Goal: Information Seeking & Learning: Learn about a topic

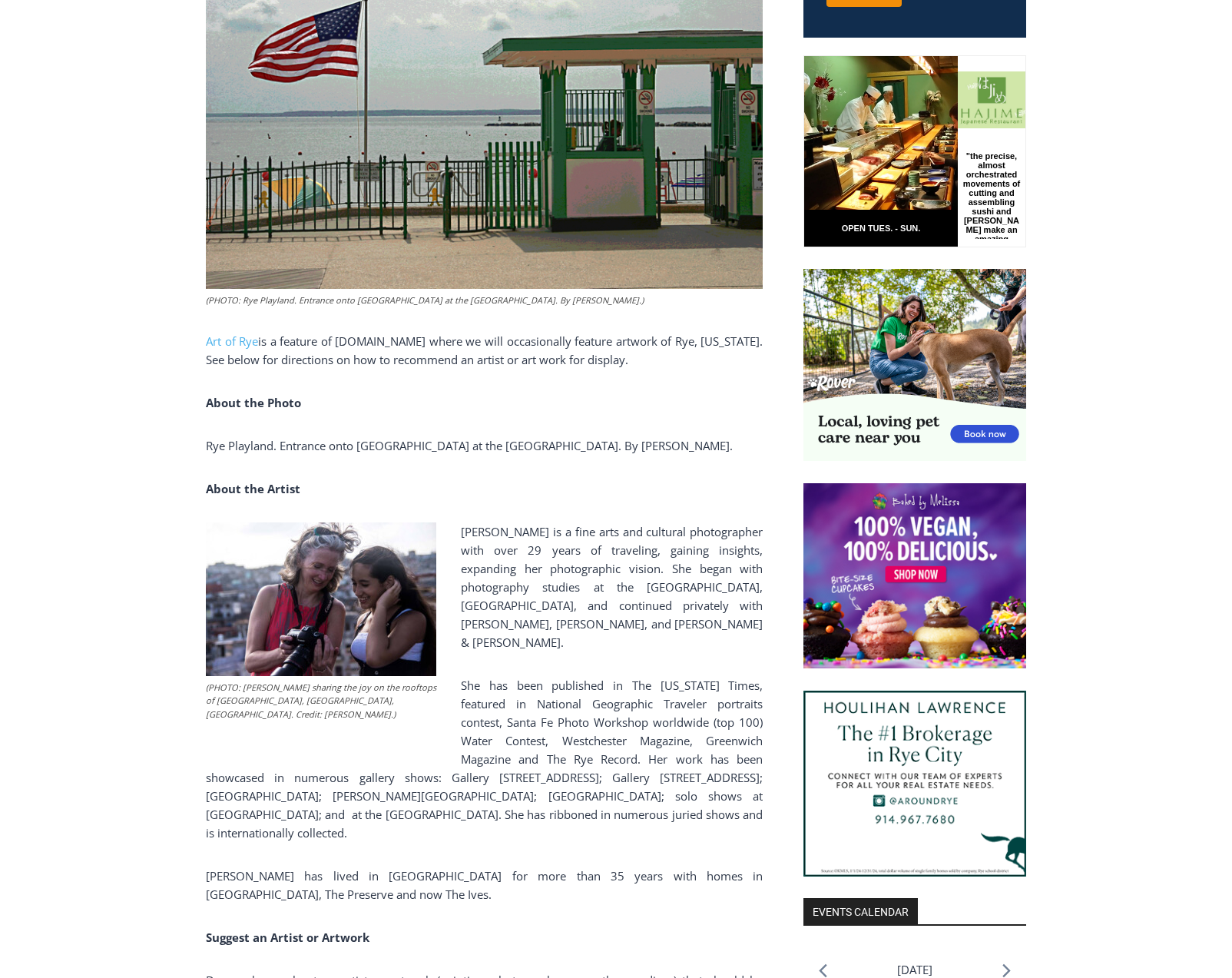
scroll to position [969, 0]
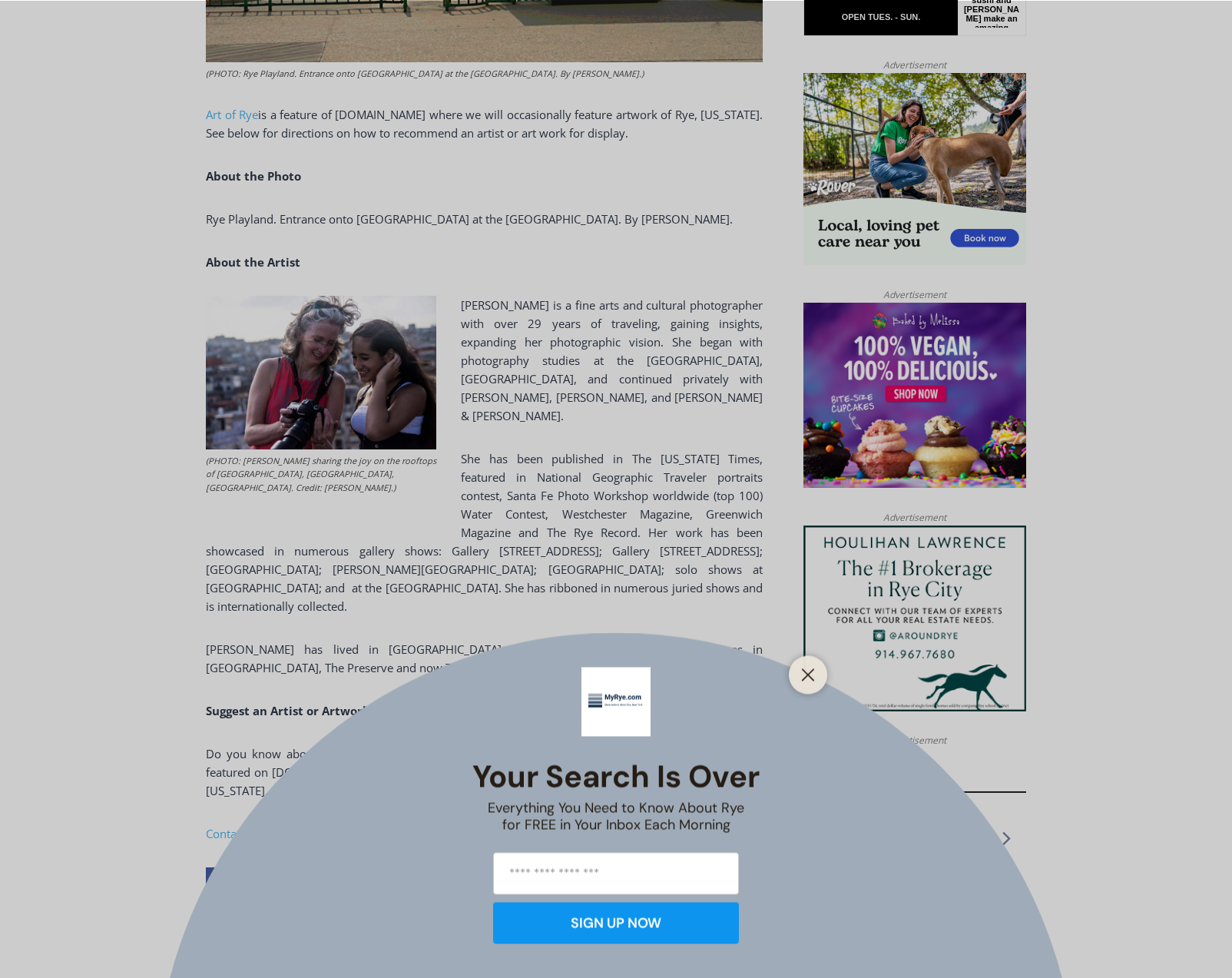
click at [562, 466] on div "Your Search is Over Everything You Need to Know About Rye for FREE in Your Inbo…" at bounding box center [616, 489] width 1232 height 978
click at [811, 679] on icon "Close" at bounding box center [808, 674] width 14 height 14
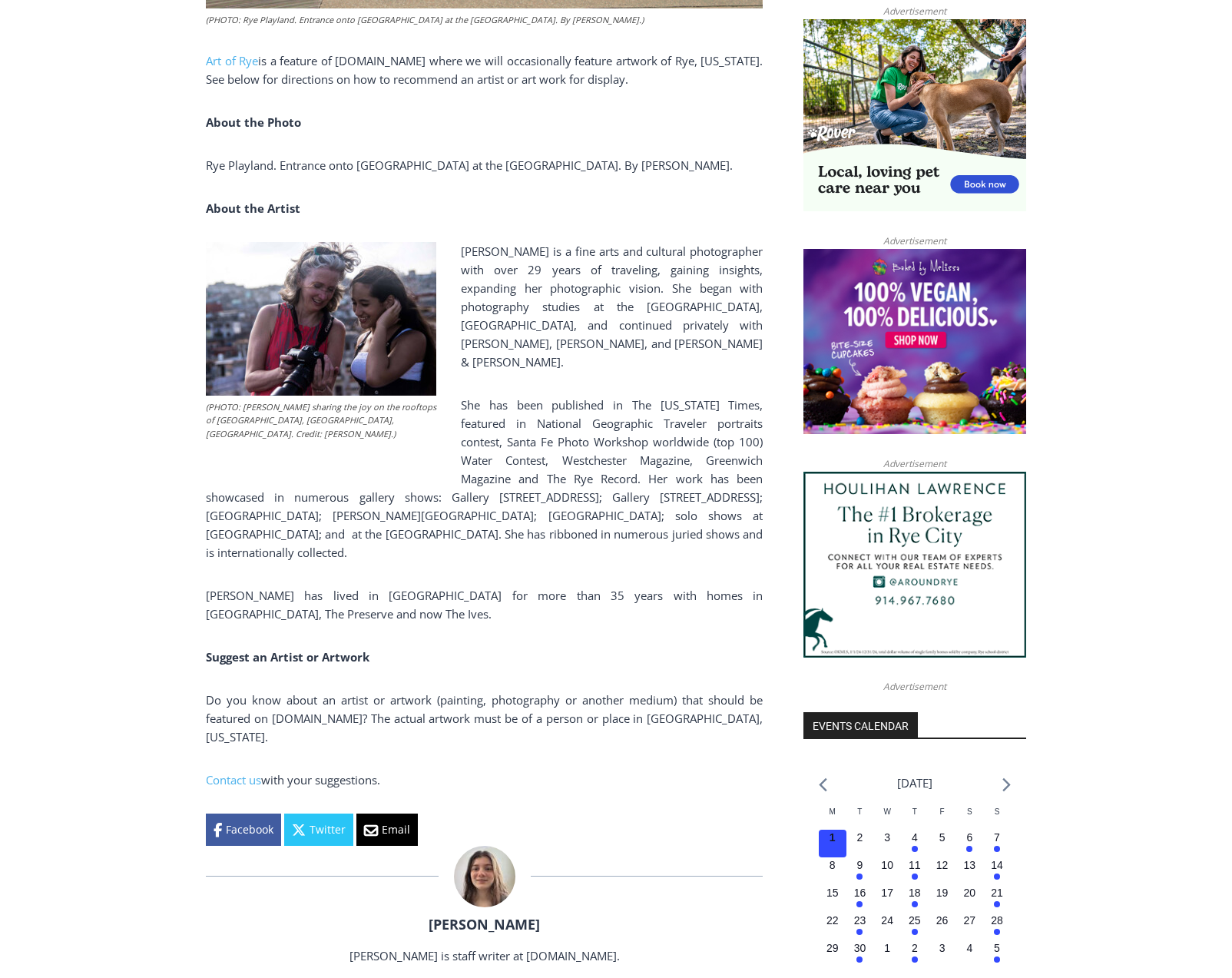
scroll to position [1483, 0]
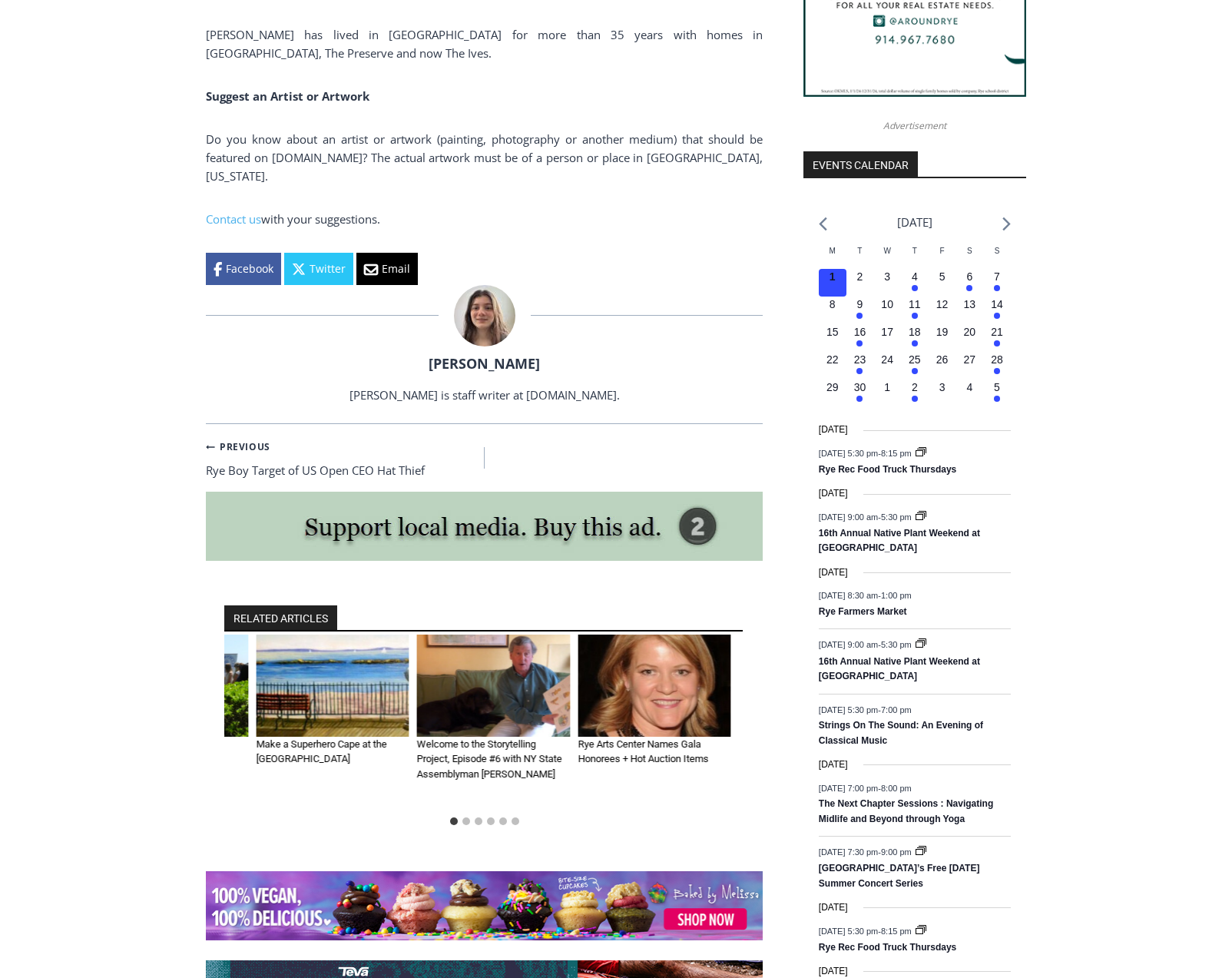
drag, startPoint x: 654, startPoint y: 663, endPoint x: 128, endPoint y: 647, distance: 526.2
click at [138, 645] on div "Home > Community Groups > Art in Rye, NY > Art of Rye > Cancro > Art of Rye: Ry…" at bounding box center [616, 149] width 1232 height 2643
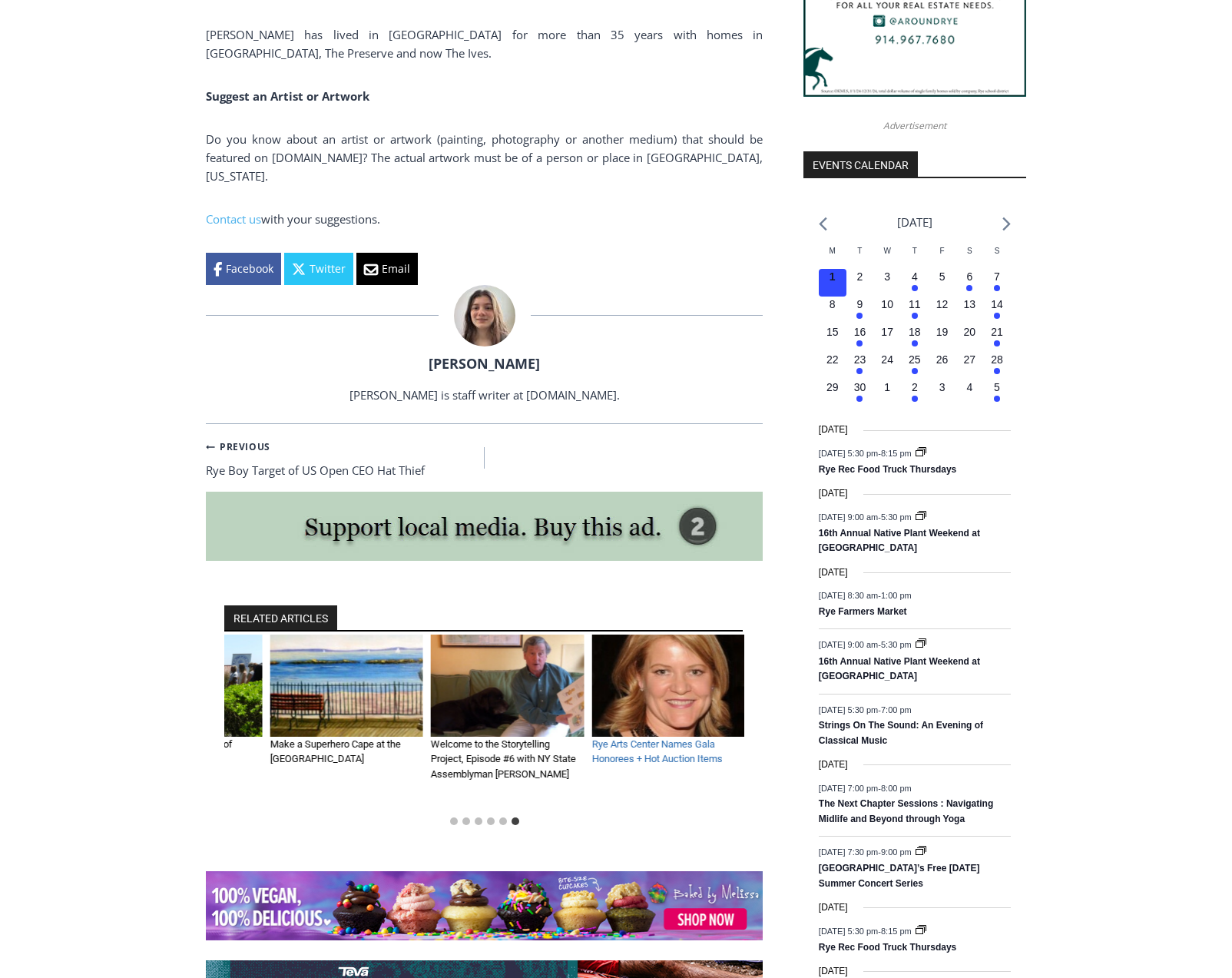
click at [680, 738] on link "Rye Arts Center Names Gala Honorees + Hot Auction Items" at bounding box center [656, 751] width 130 height 27
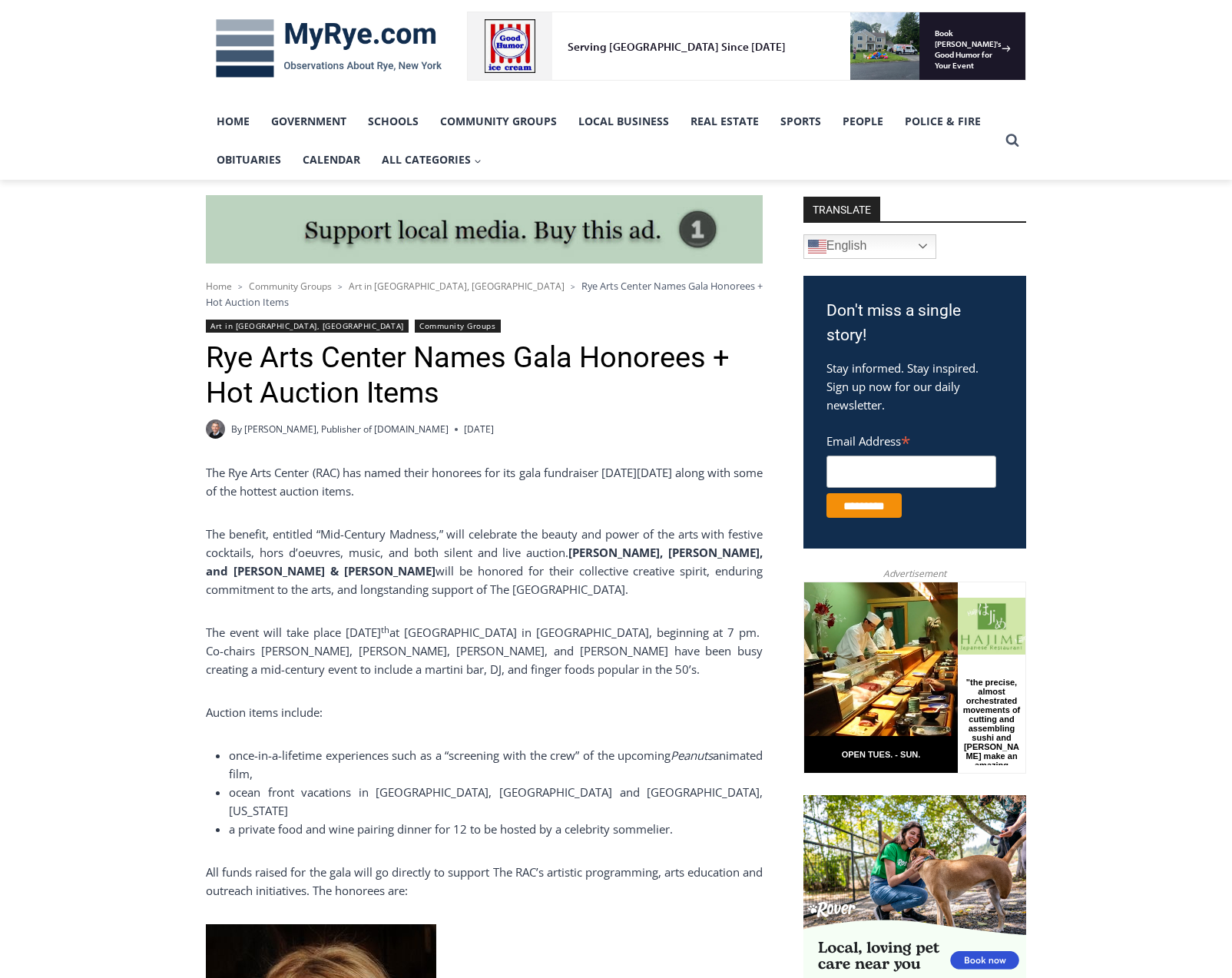
scroll to position [768, 0]
